Goal: Find specific page/section: Find specific page/section

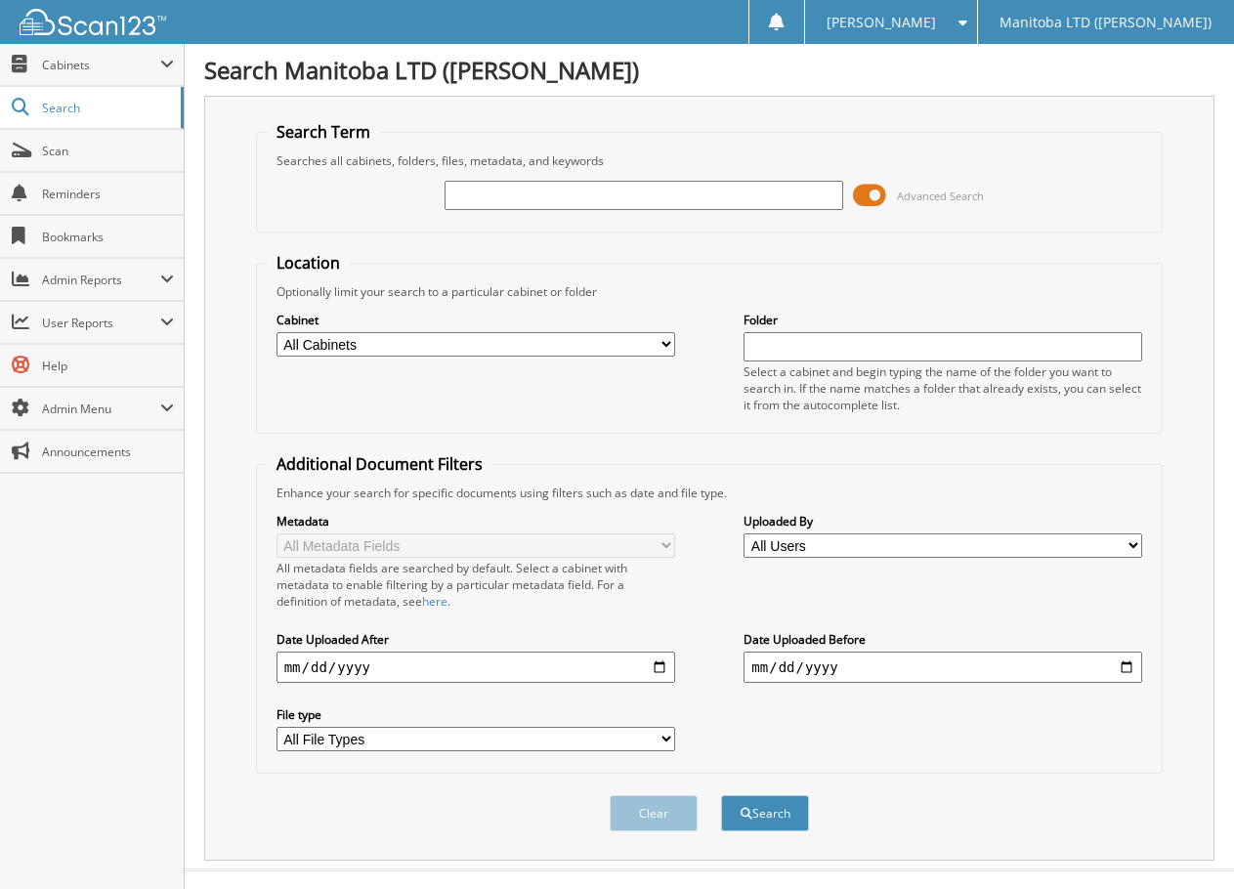
drag, startPoint x: 0, startPoint y: 0, endPoint x: 660, endPoint y: 199, distance: 689.8
click at [660, 199] on input "text" at bounding box center [644, 195] width 399 height 29
type input "ADVU0703"
click at [721, 795] on button "Search" at bounding box center [765, 813] width 88 height 36
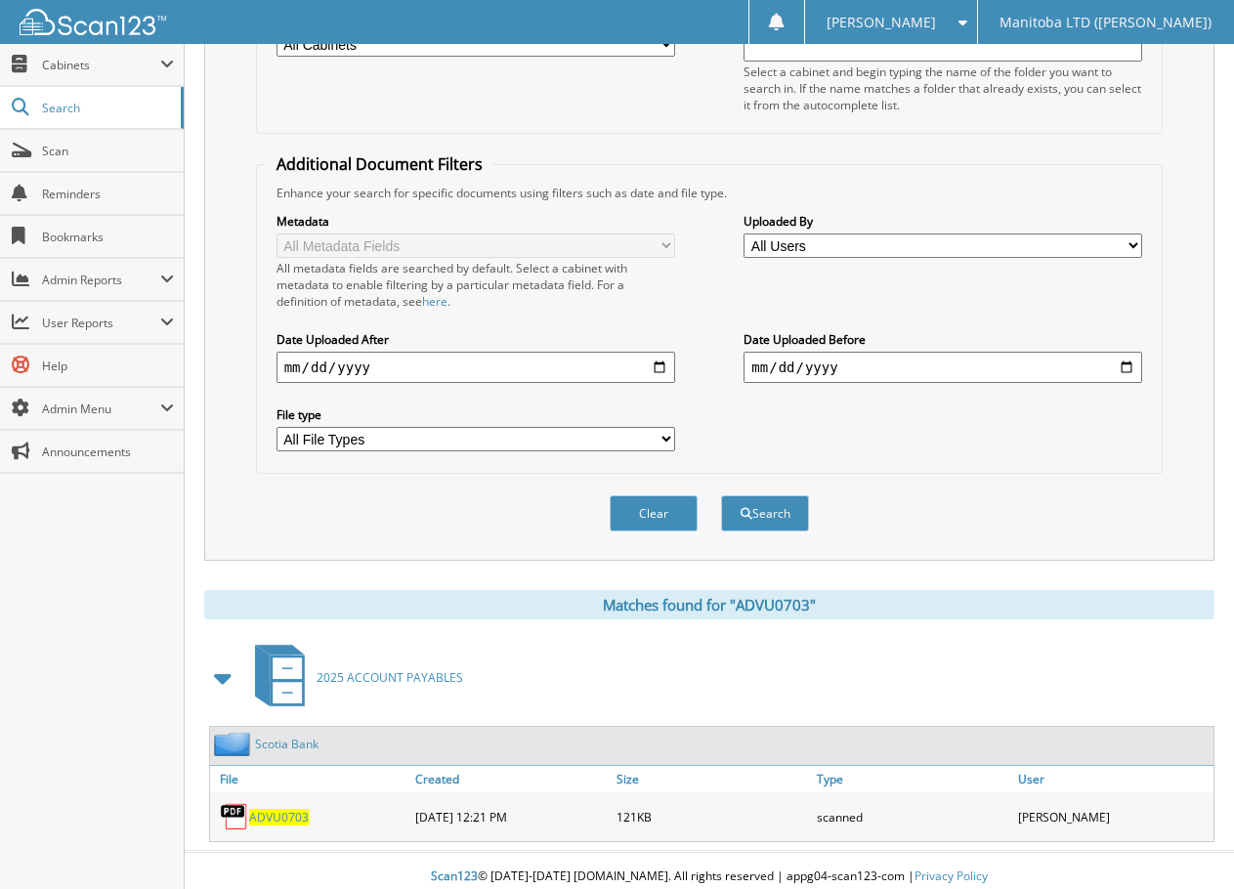
scroll to position [313, 0]
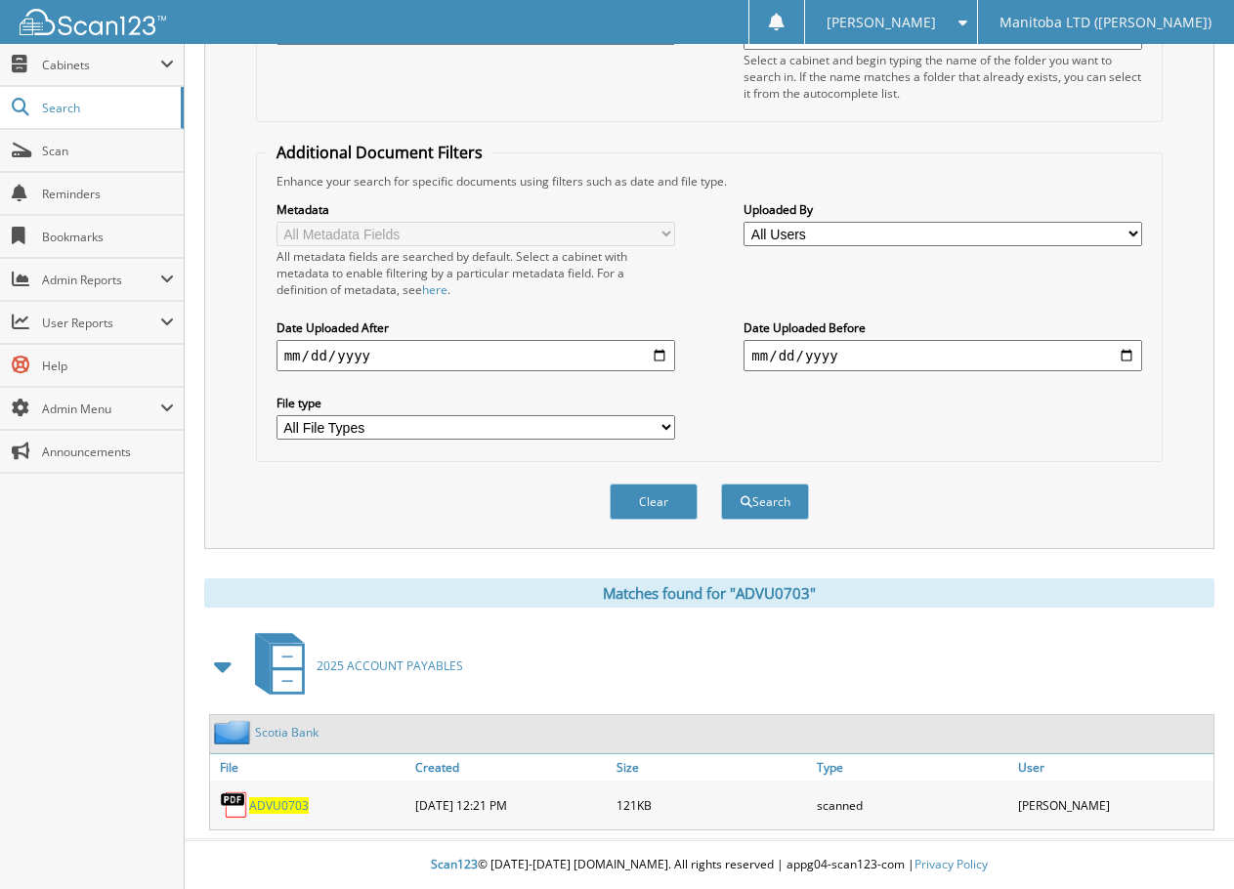
click at [278, 805] on span "ADVU0703" at bounding box center [279, 805] width 60 height 17
